Goal: Complete application form

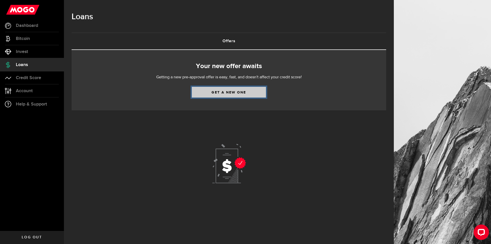
click at [245, 95] on link "Get a new one" at bounding box center [229, 92] width 74 height 11
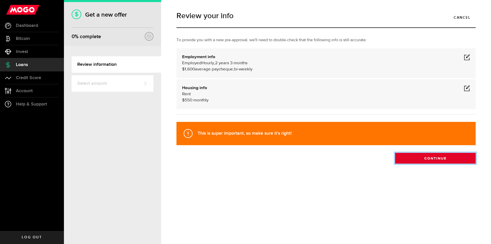
click at [426, 160] on button "Continue" at bounding box center [435, 158] width 81 height 11
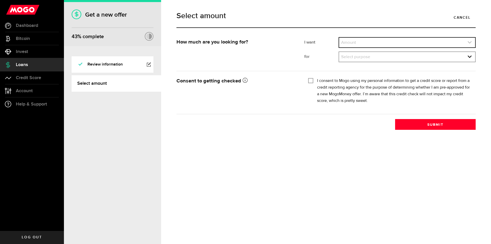
click at [352, 44] on link "expand select" at bounding box center [407, 43] width 136 height 10
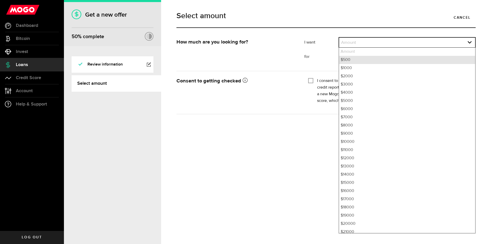
click at [350, 58] on li "$500" at bounding box center [407, 60] width 136 height 8
select select "500"
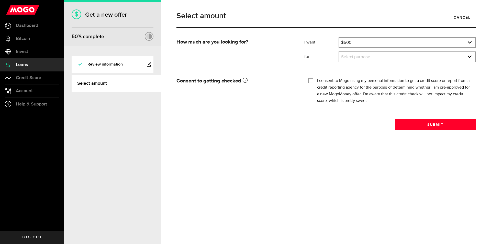
click at [352, 62] on div "Select purpose Select purpose Credit Card Refinancing/Pay Off Credit Cards Debt…" at bounding box center [407, 56] width 137 height 11
click at [354, 56] on link "expand select" at bounding box center [407, 57] width 136 height 10
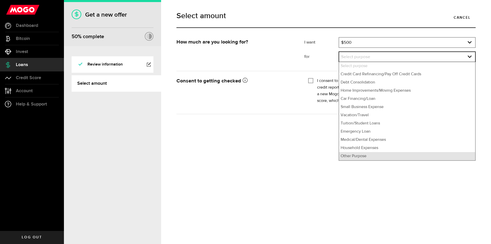
click at [353, 159] on li "Other Purpose" at bounding box center [407, 156] width 136 height 8
select select "Other Purpose"
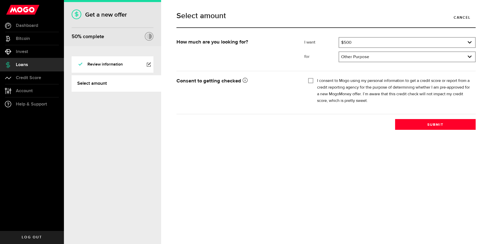
click at [312, 80] on input "I consent to Mogo using my personal information to get a credit score or report…" at bounding box center [310, 80] width 5 height 5
checkbox input "true"
click at [428, 124] on button "Submit" at bounding box center [435, 124] width 81 height 11
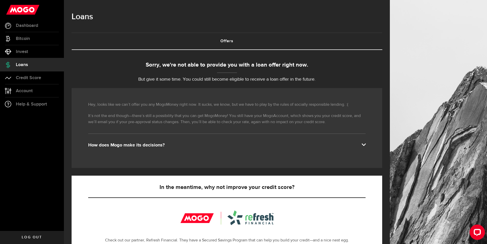
click at [27, 231] on link "Log out" at bounding box center [32, 237] width 64 height 13
